Goal: Information Seeking & Learning: Learn about a topic

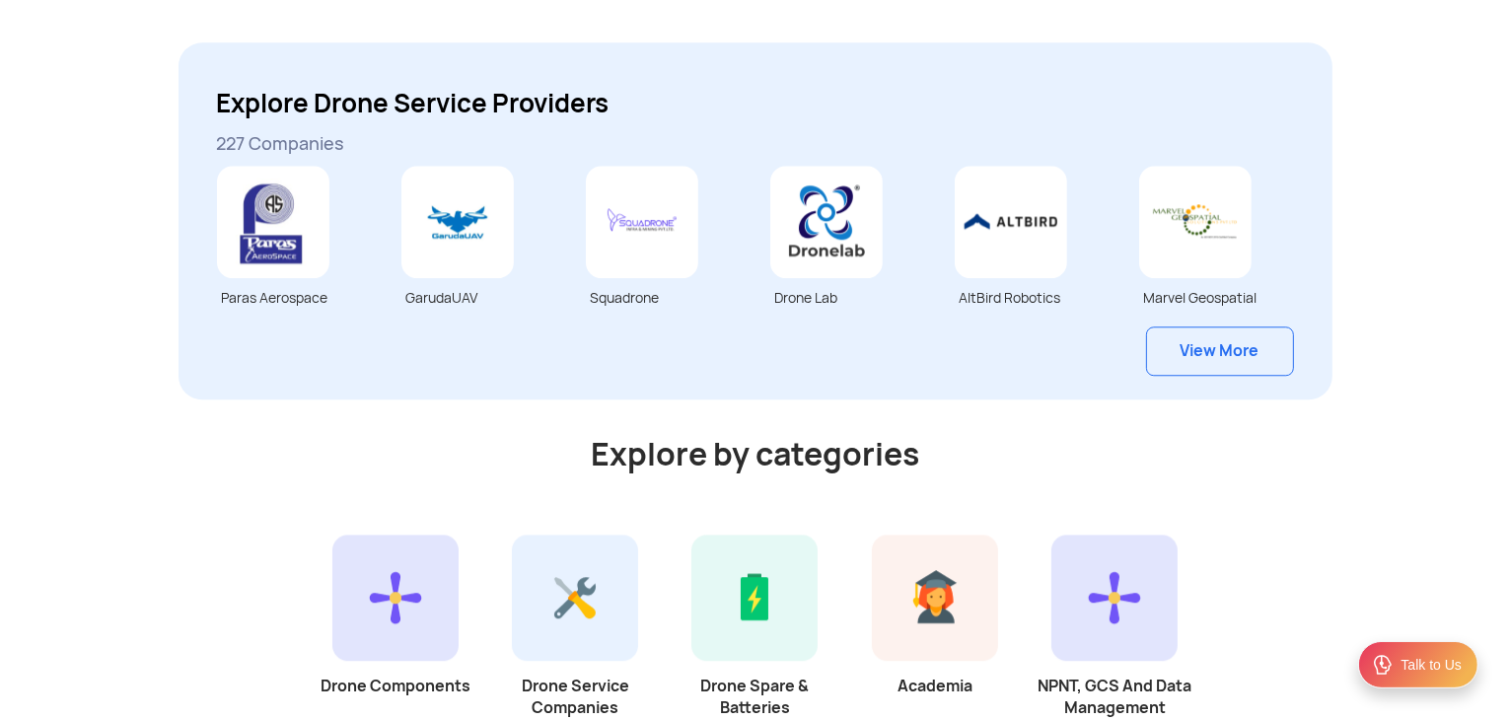
scroll to position [5207, 0]
click at [1220, 364] on link "View More" at bounding box center [1220, 350] width 148 height 49
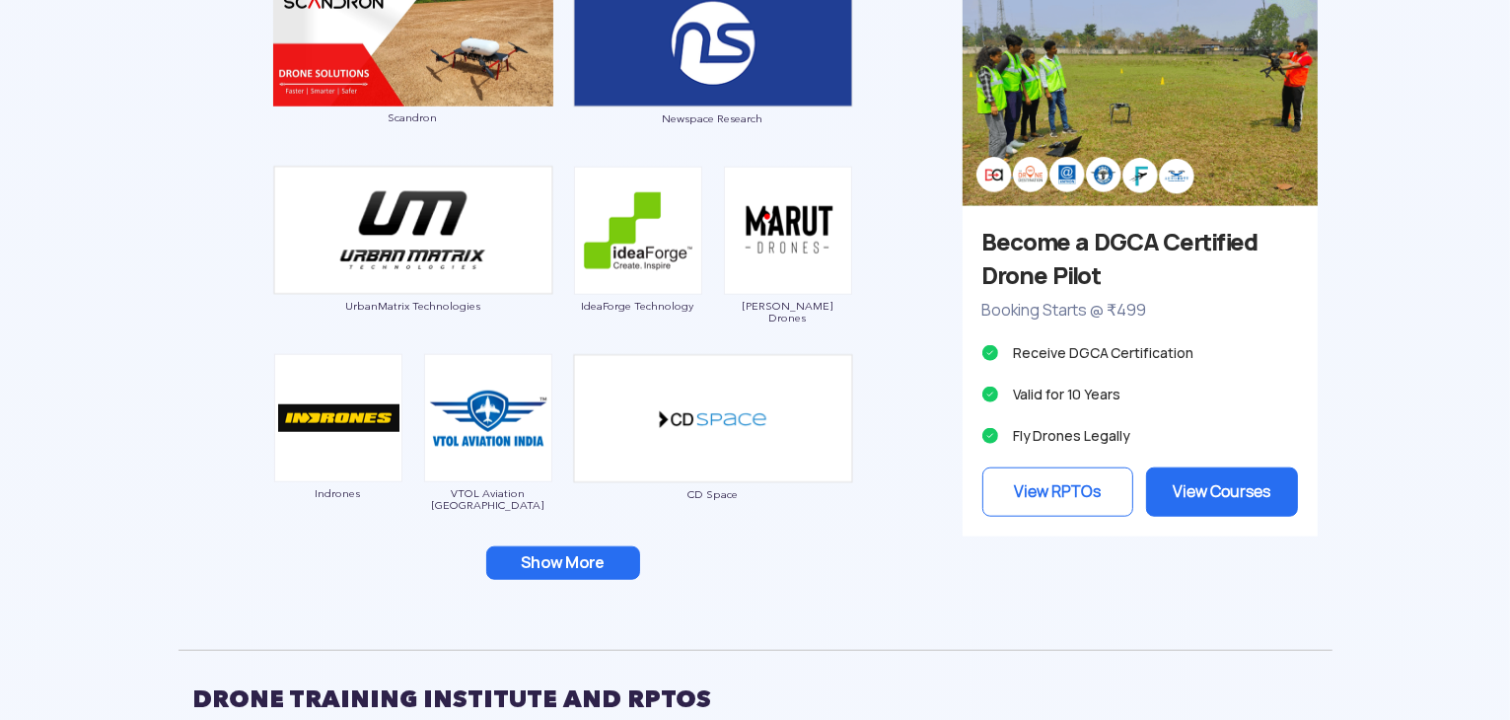
scroll to position [1830, 0]
click at [591, 572] on button "Show More" at bounding box center [563, 562] width 154 height 34
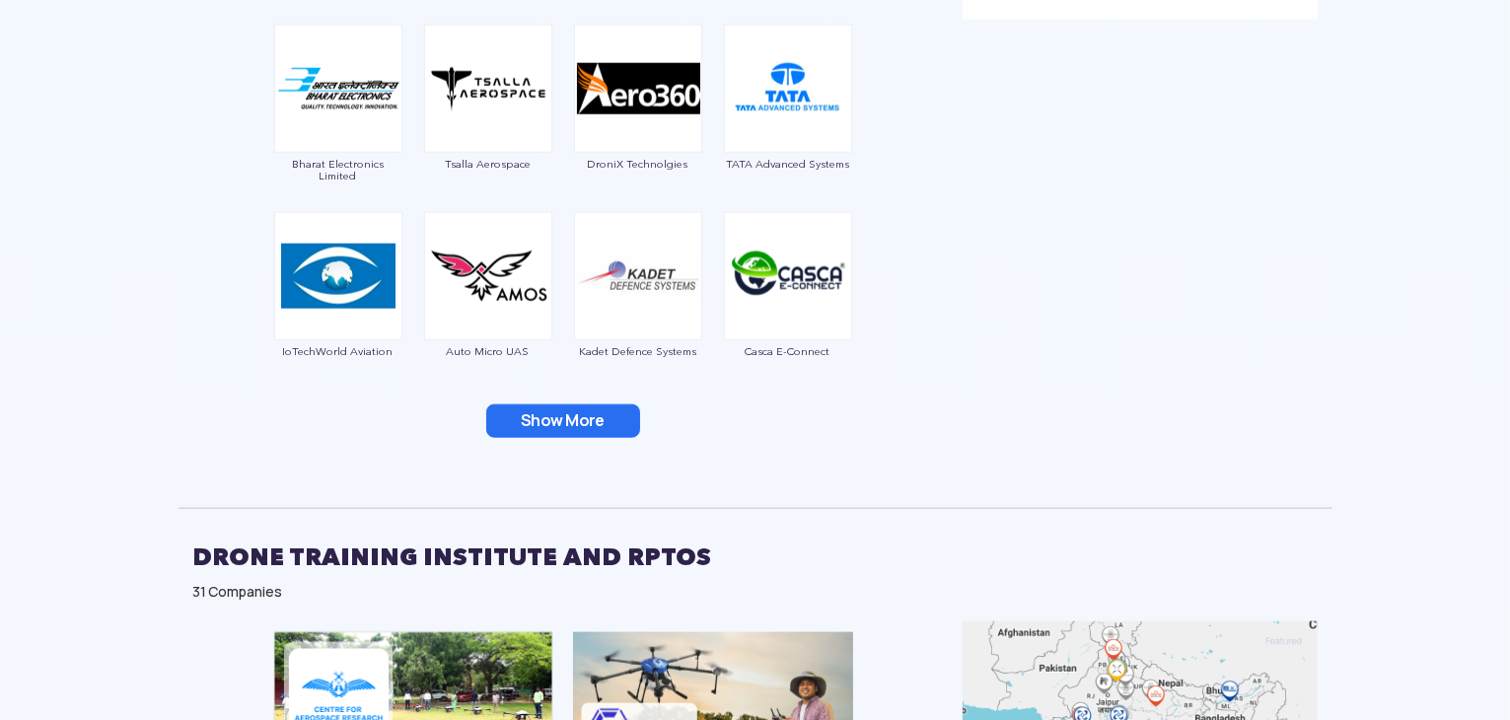
scroll to position [2357, 0]
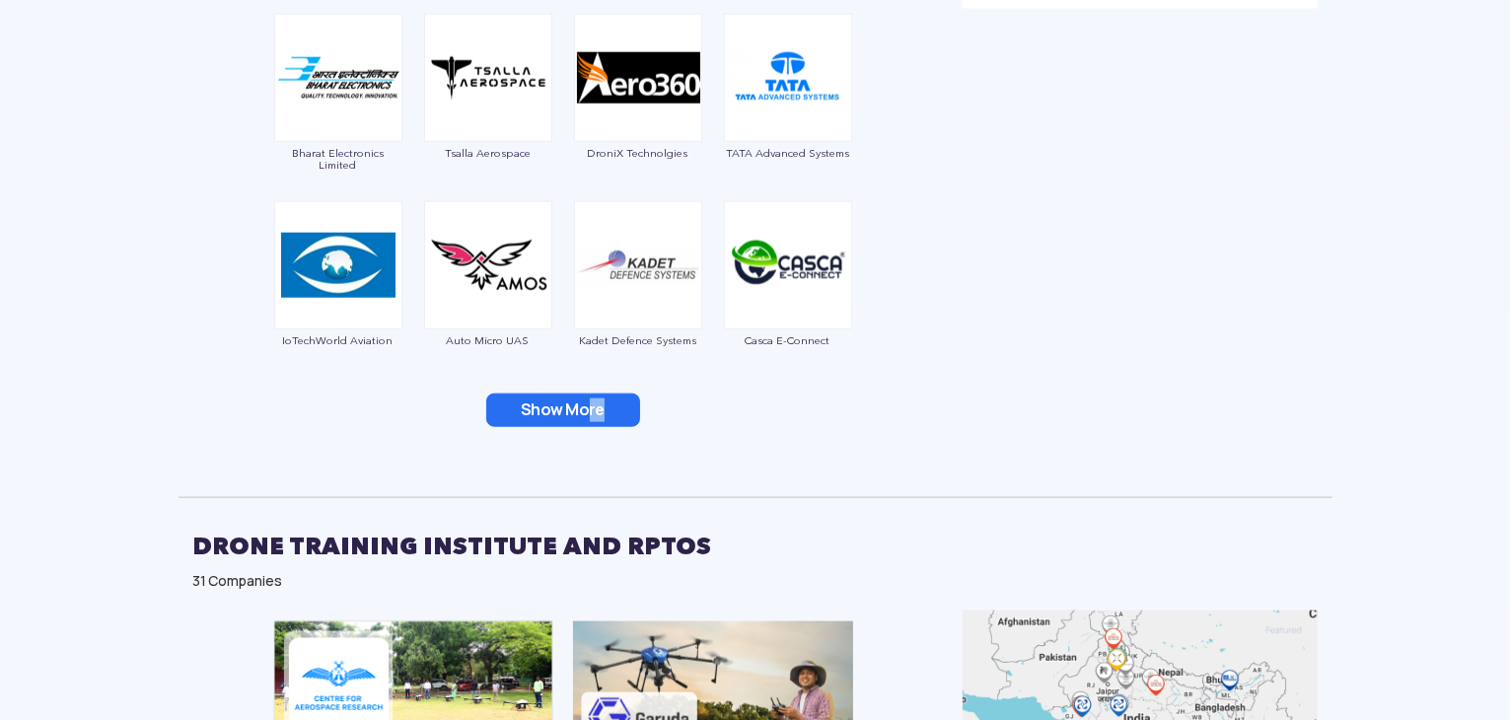
drag, startPoint x: 578, startPoint y: 439, endPoint x: 588, endPoint y: 396, distance: 43.5
click at [588, 396] on button "Show More" at bounding box center [563, 411] width 154 height 34
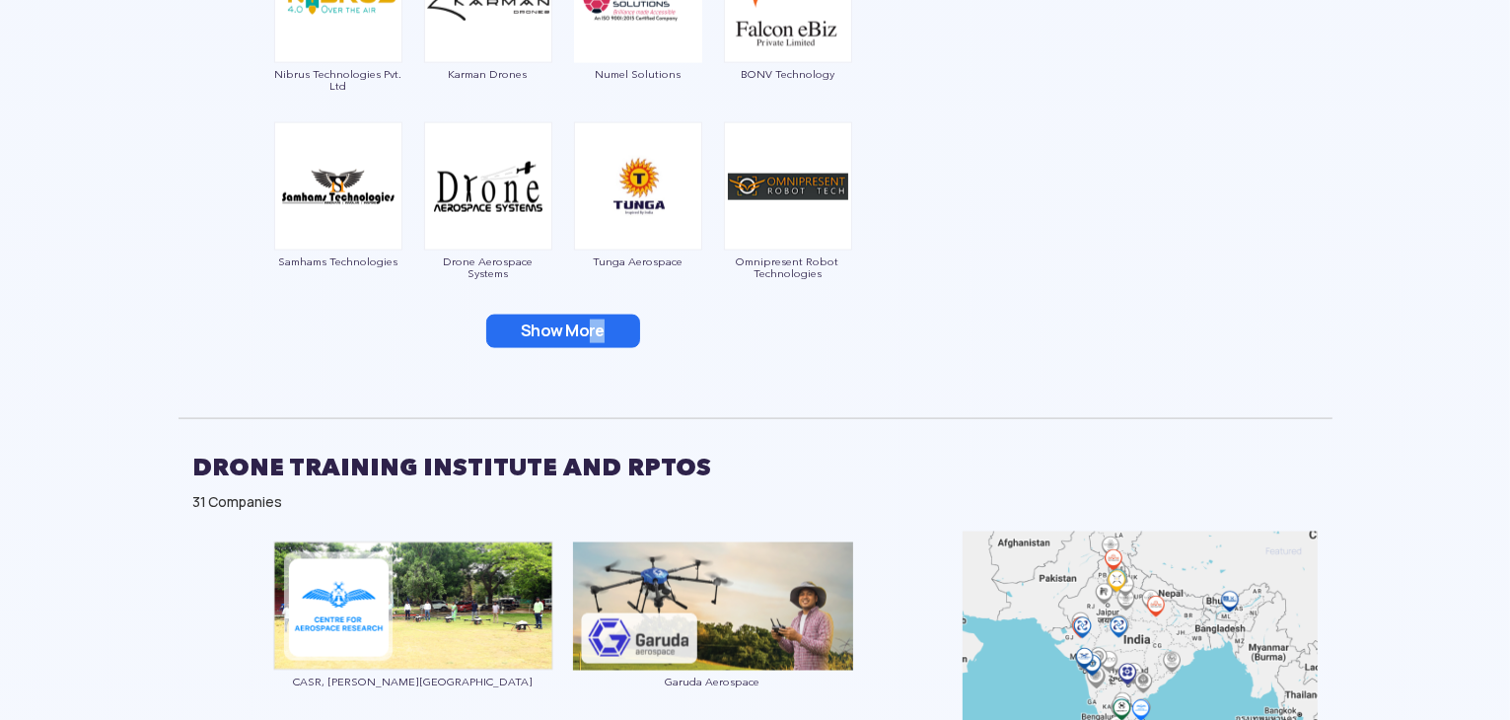
scroll to position [2813, 0]
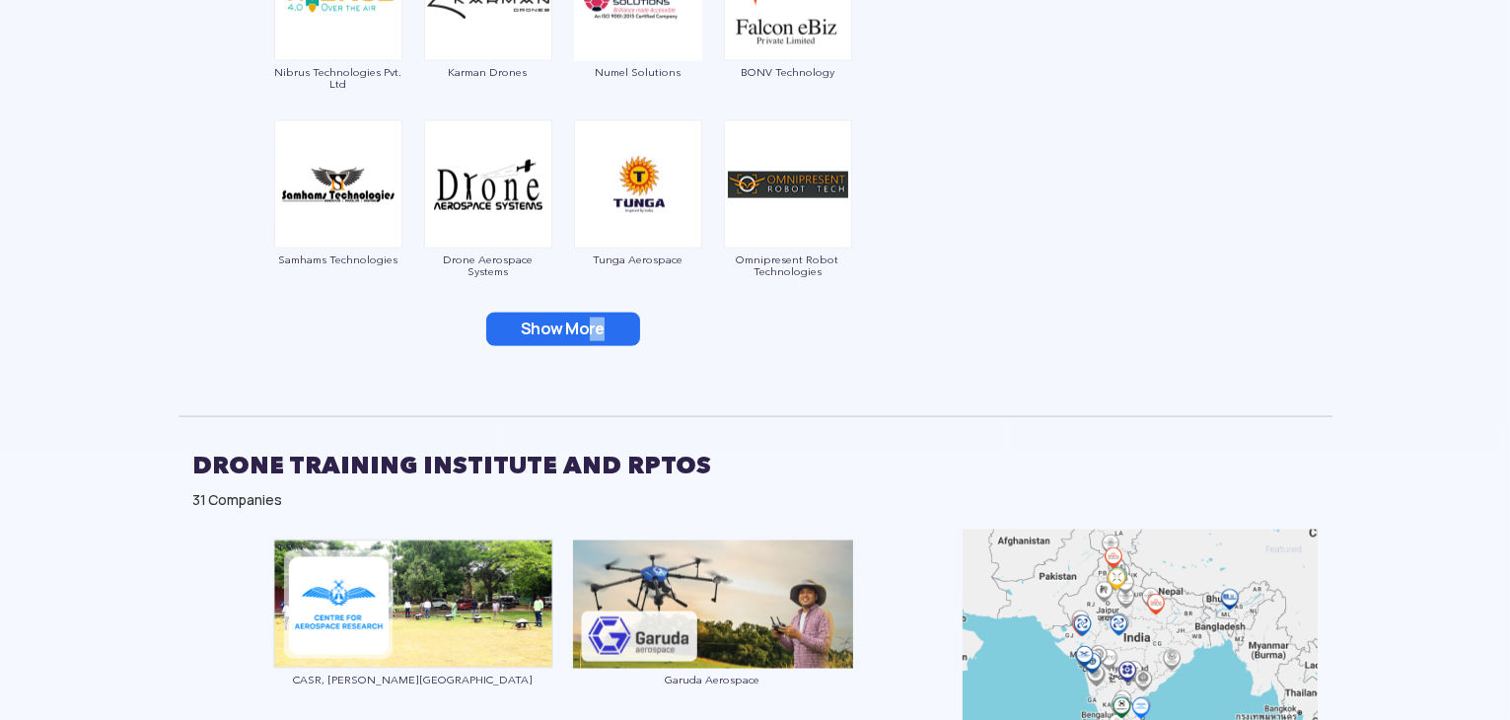
click at [587, 322] on button "Show More" at bounding box center [563, 330] width 154 height 34
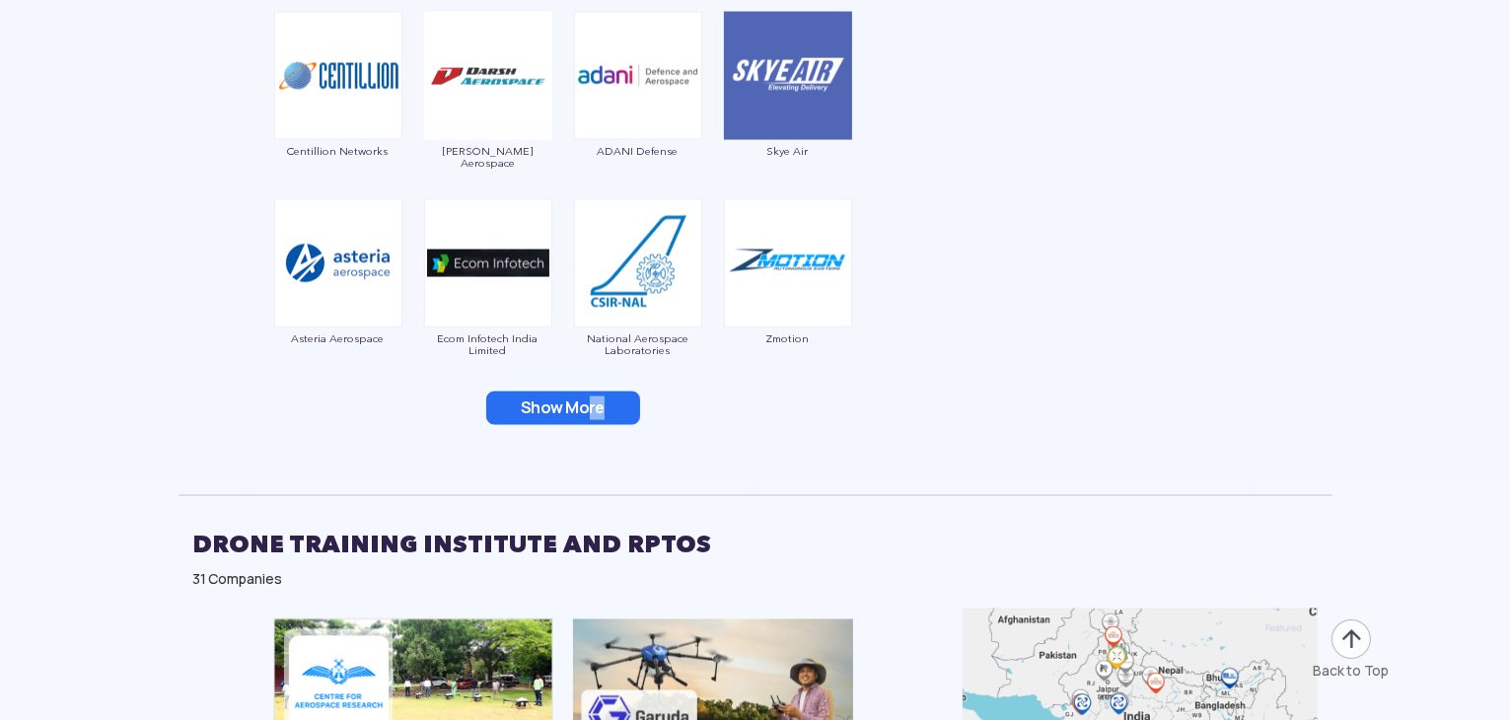
scroll to position [3111, 0]
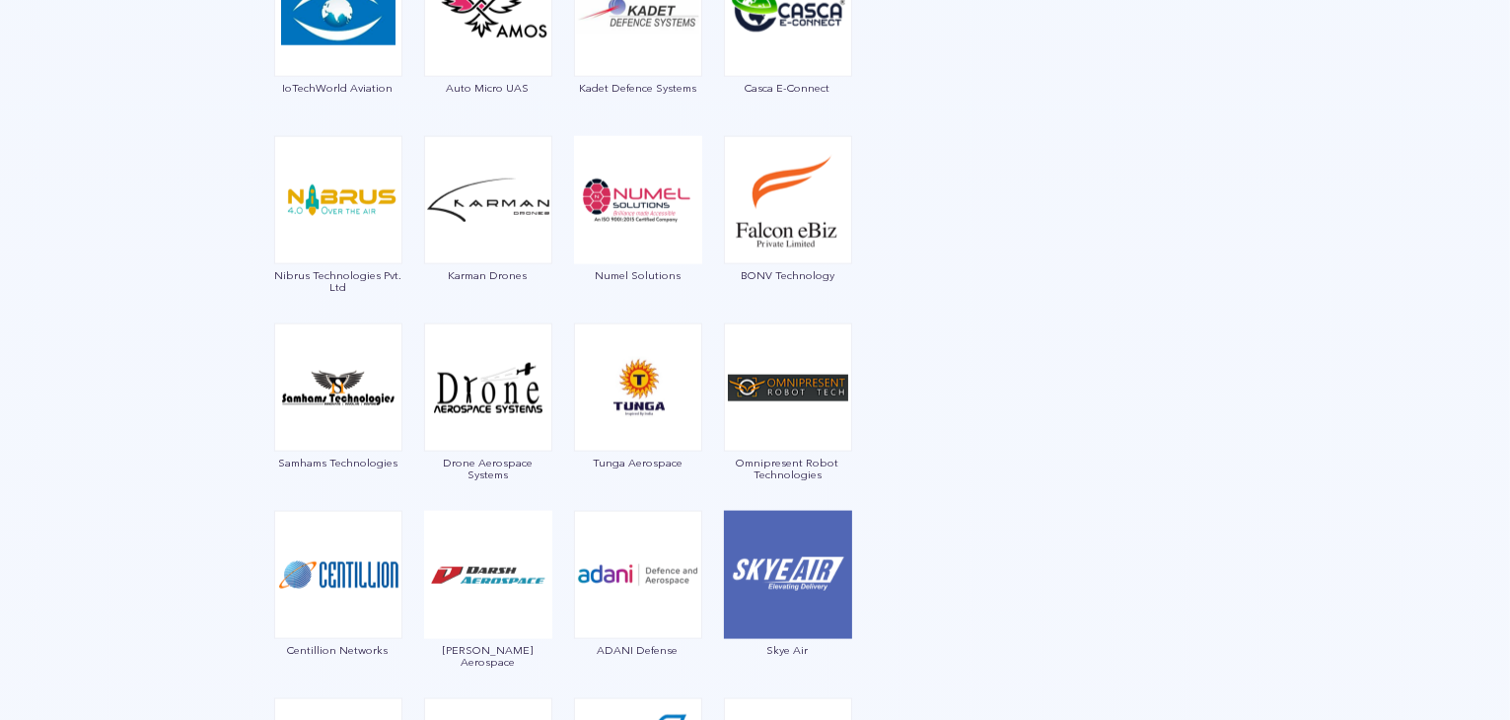
scroll to position [2608, 0]
